Goal: Check status

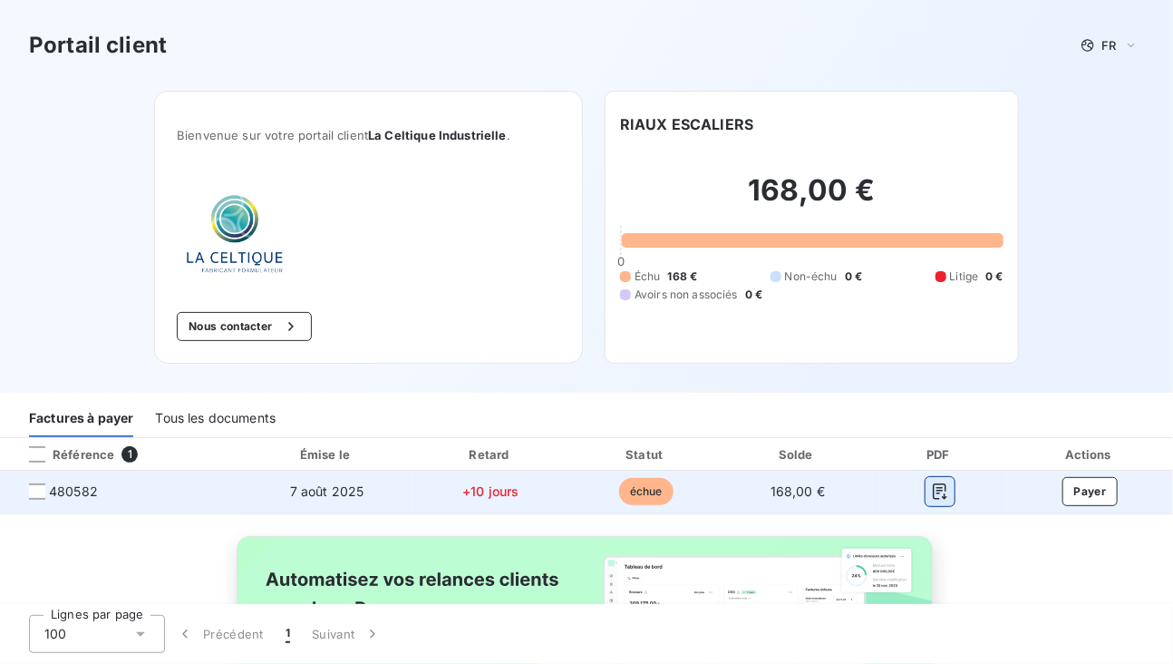
click at [934, 489] on icon "button" at bounding box center [940, 492] width 14 height 16
